Goal: Task Accomplishment & Management: Use online tool/utility

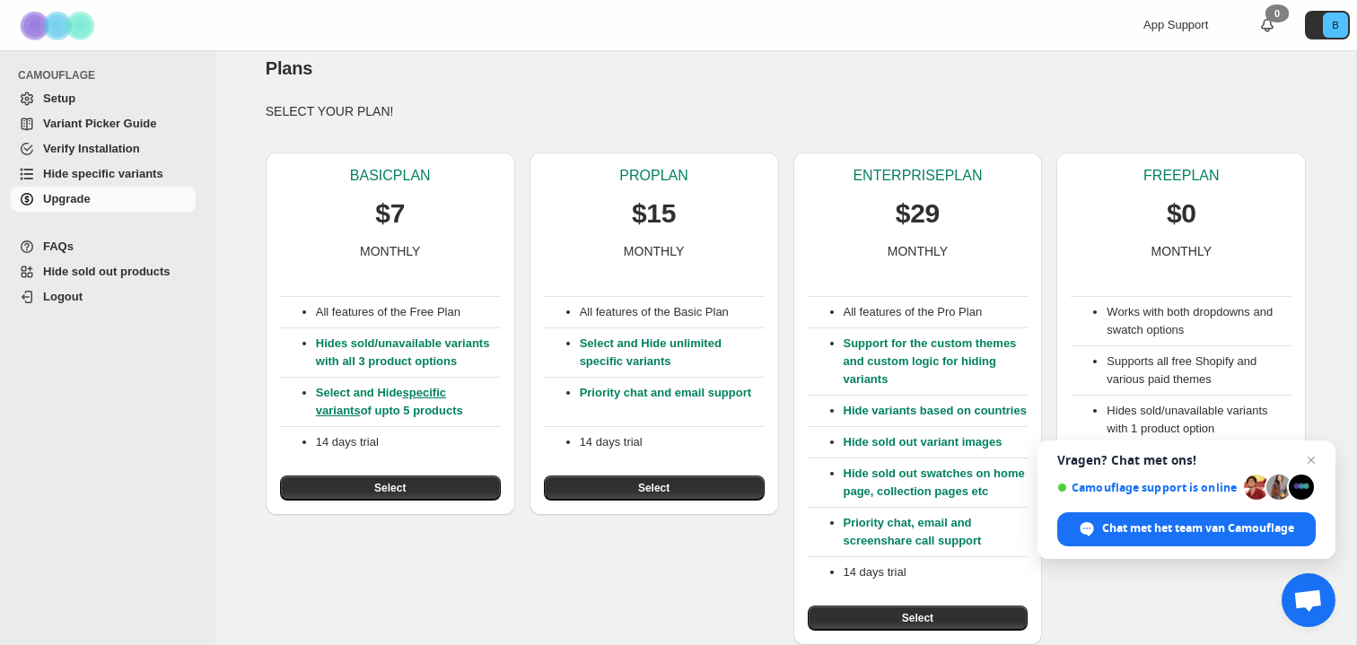
scroll to position [52, 0]
click at [1312, 459] on span "Chat sluiten" at bounding box center [1311, 461] width 22 height 22
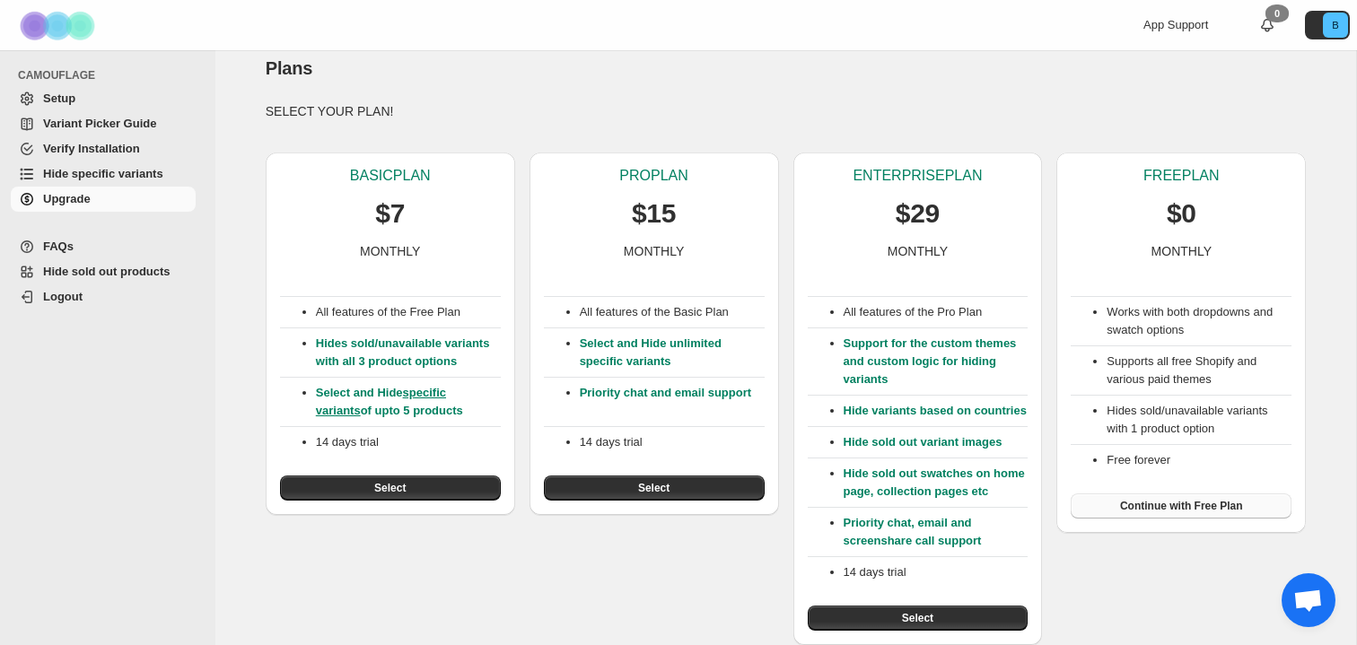
click at [1207, 494] on button "Continue with Free Plan" at bounding box center [1181, 506] width 221 height 25
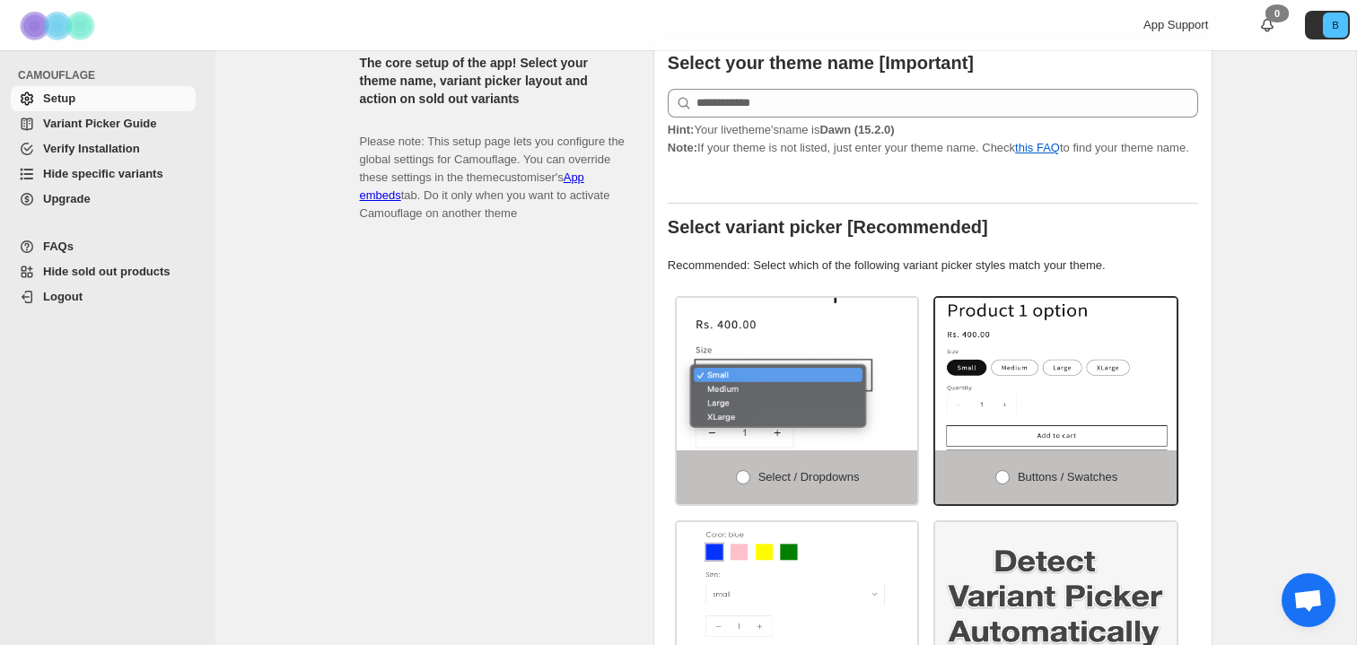
scroll to position [371, 0]
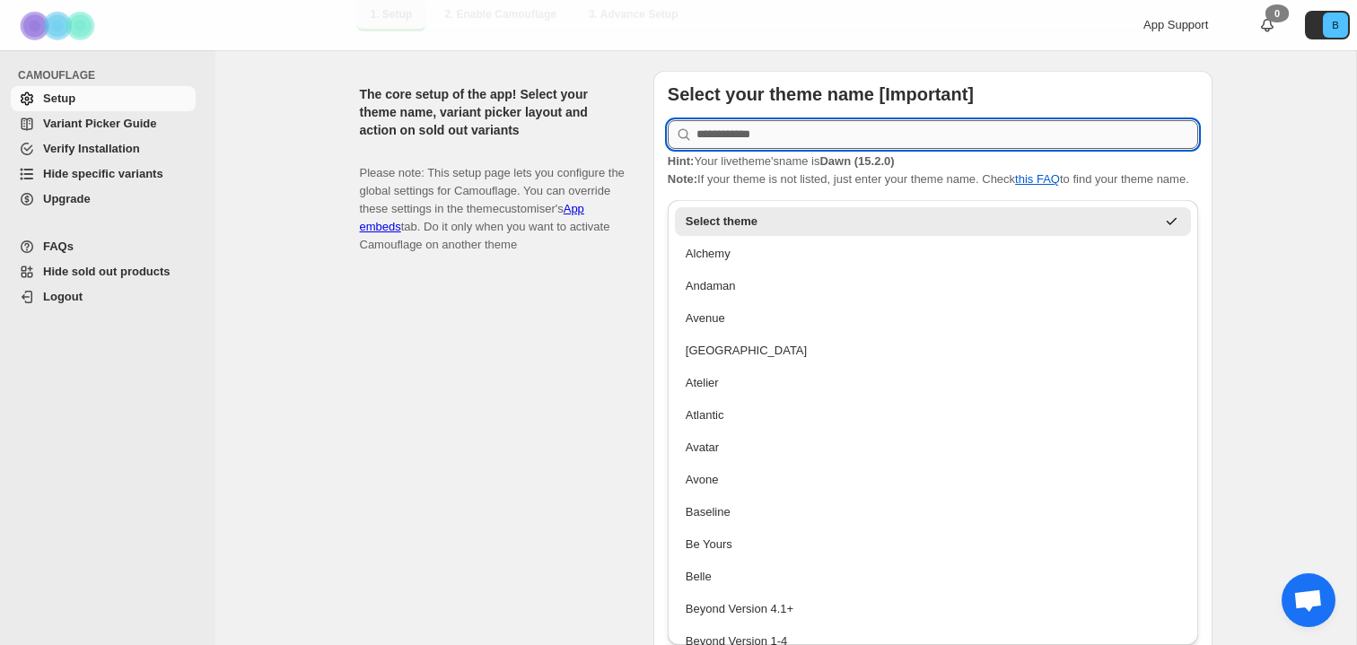
click at [780, 128] on input "text" at bounding box center [947, 134] width 502 height 29
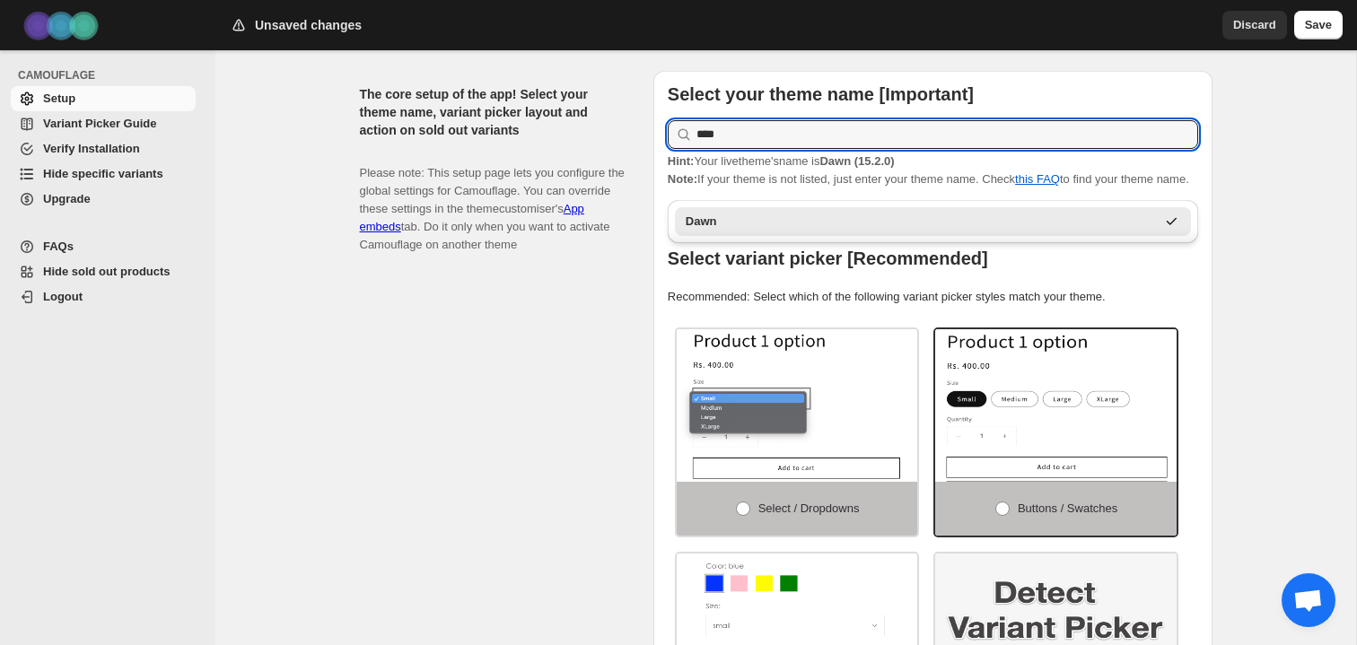
click at [736, 219] on div "Dawn" at bounding box center [920, 222] width 469 height 18
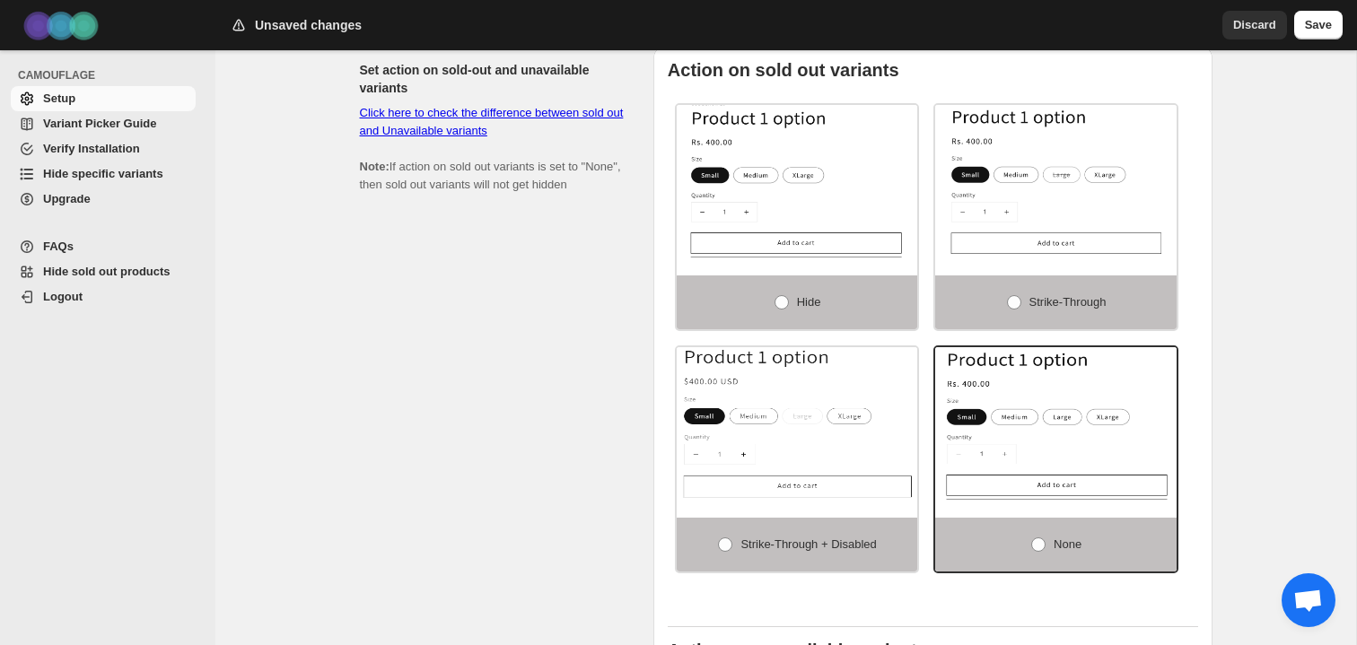
scroll to position [1120, 0]
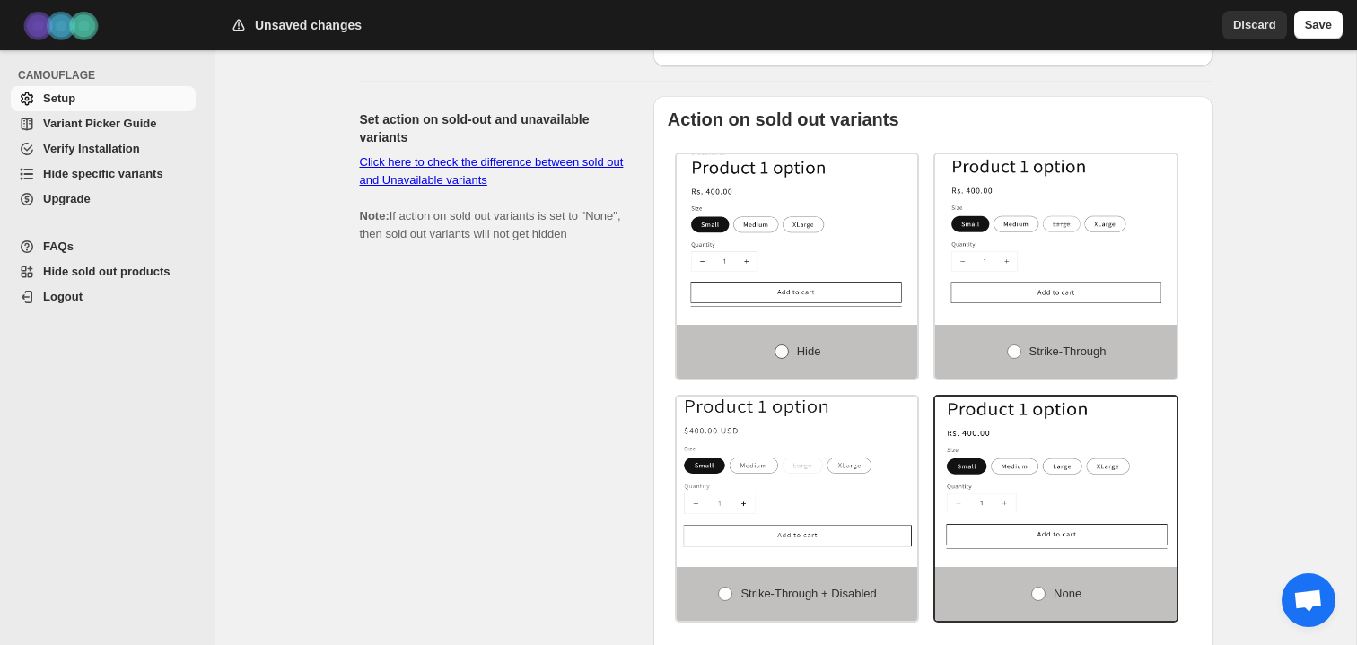
type input "****"
click at [780, 359] on span at bounding box center [781, 352] width 14 height 14
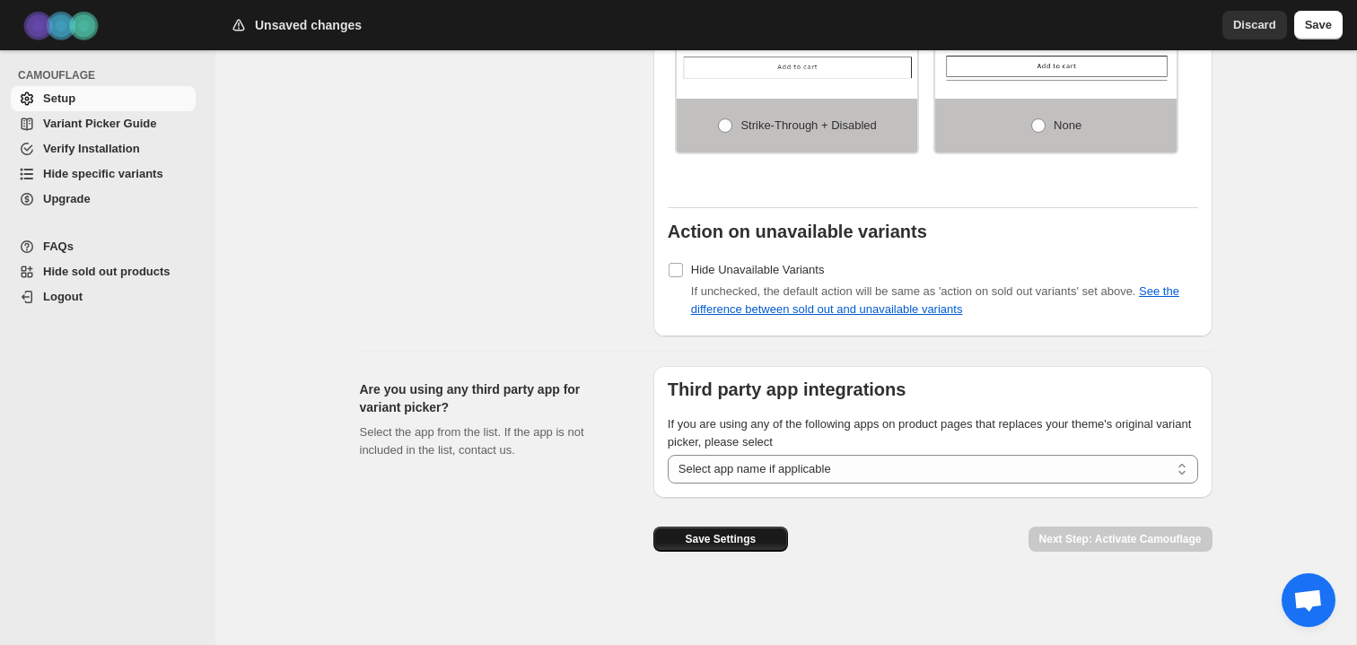
scroll to position [1592, 0]
click at [731, 541] on span "Save Settings" at bounding box center [720, 539] width 71 height 14
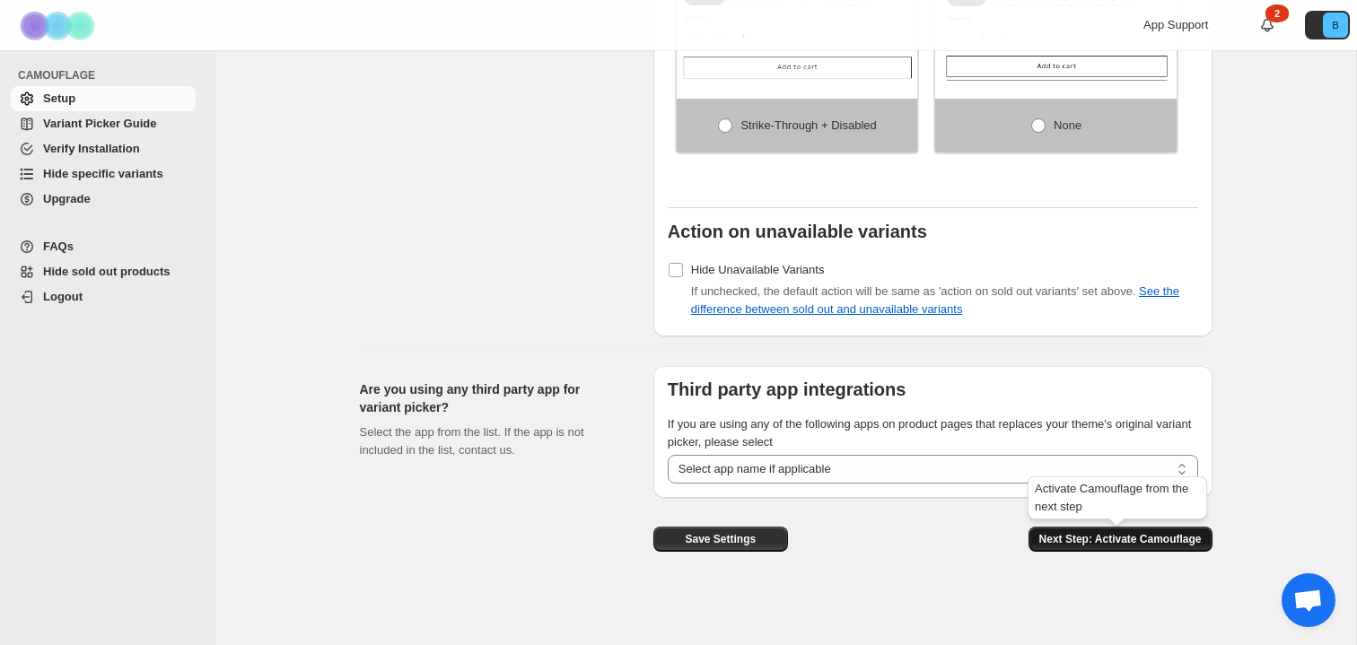
click at [1099, 540] on span "Next Step: Activate Camouflage" at bounding box center [1120, 539] width 162 height 14
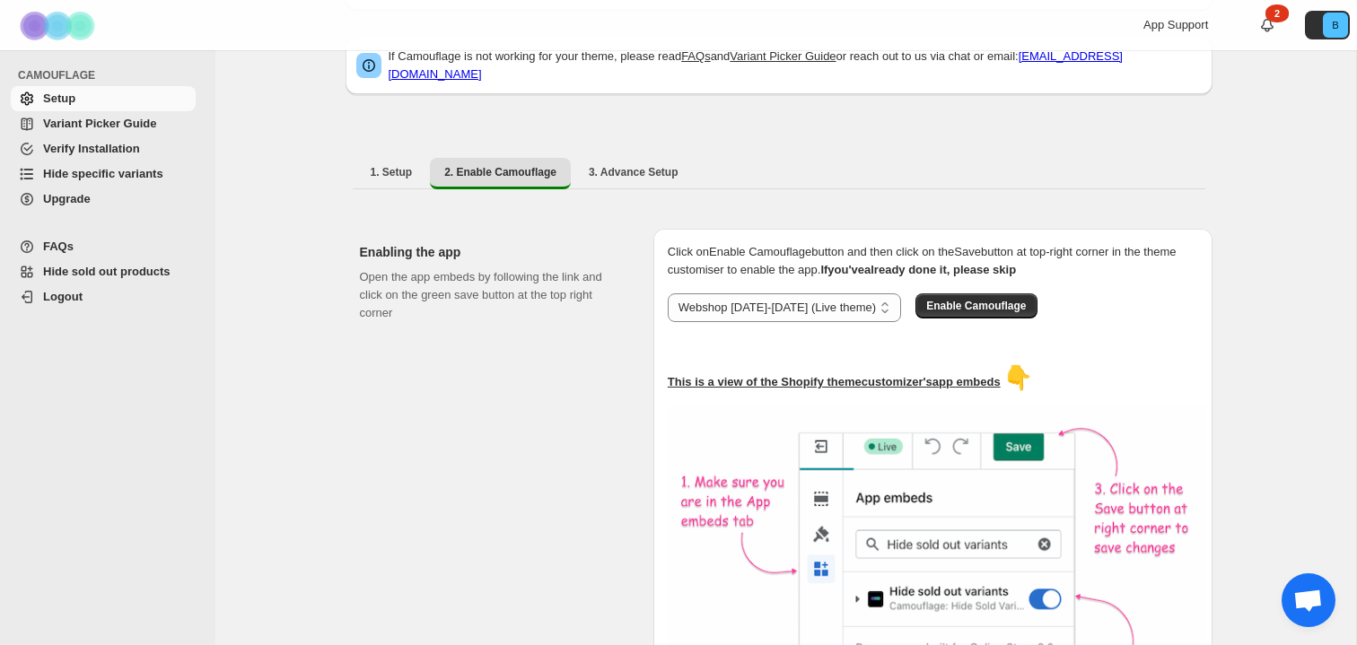
scroll to position [220, 0]
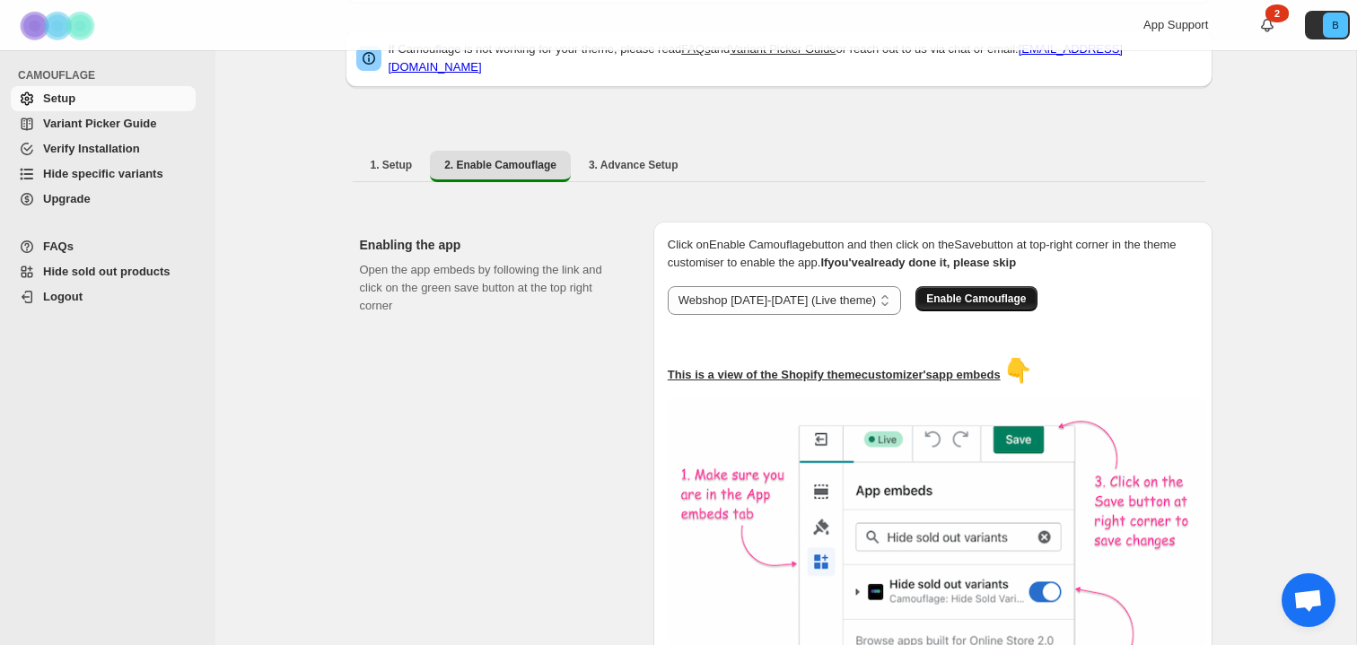
click at [950, 294] on span "Enable Camouflage" at bounding box center [976, 299] width 100 height 14
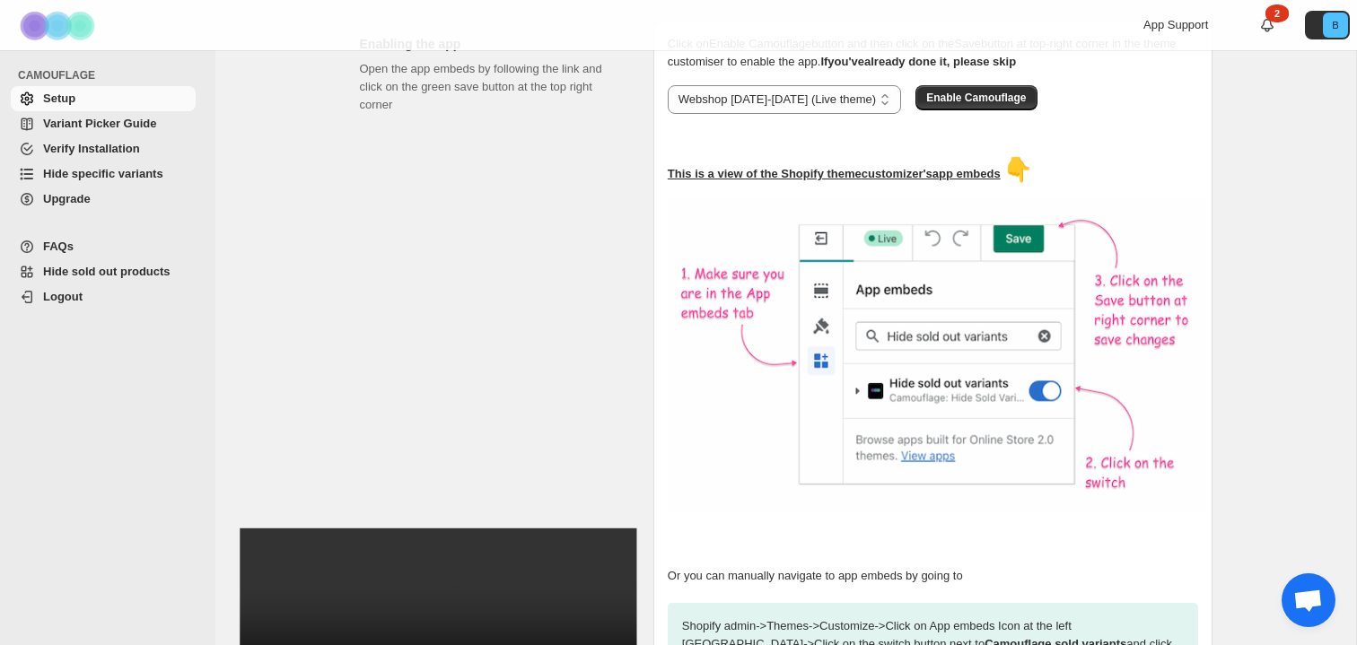
scroll to position [294, 0]
